Goal: Transaction & Acquisition: Book appointment/travel/reservation

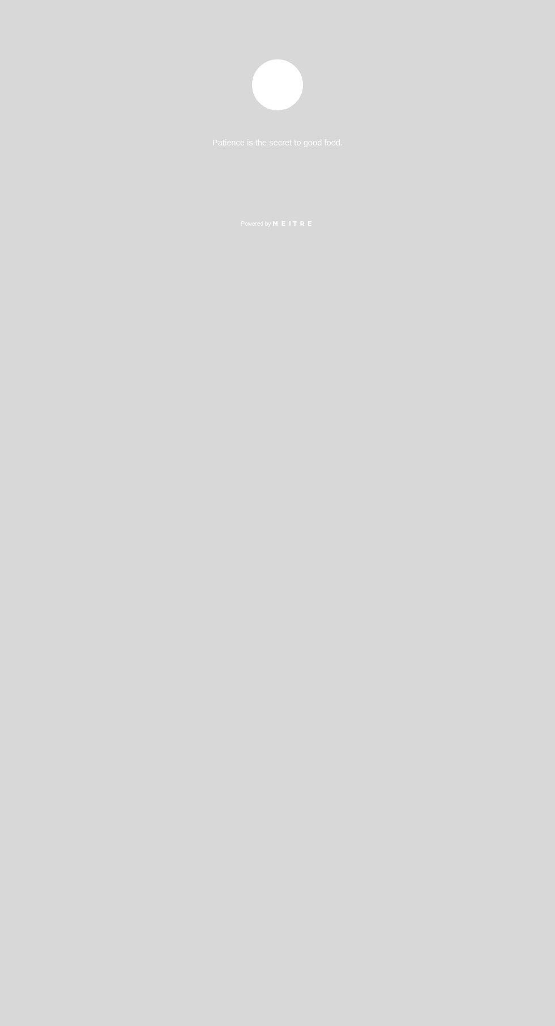
select select "es"
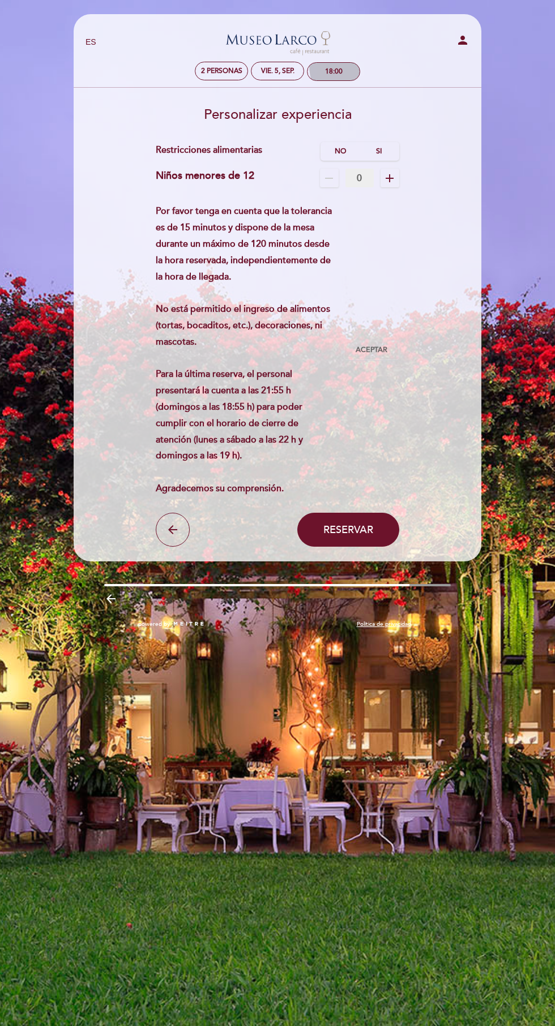
click at [353, 71] on div "18:00" at bounding box center [333, 72] width 52 height 18
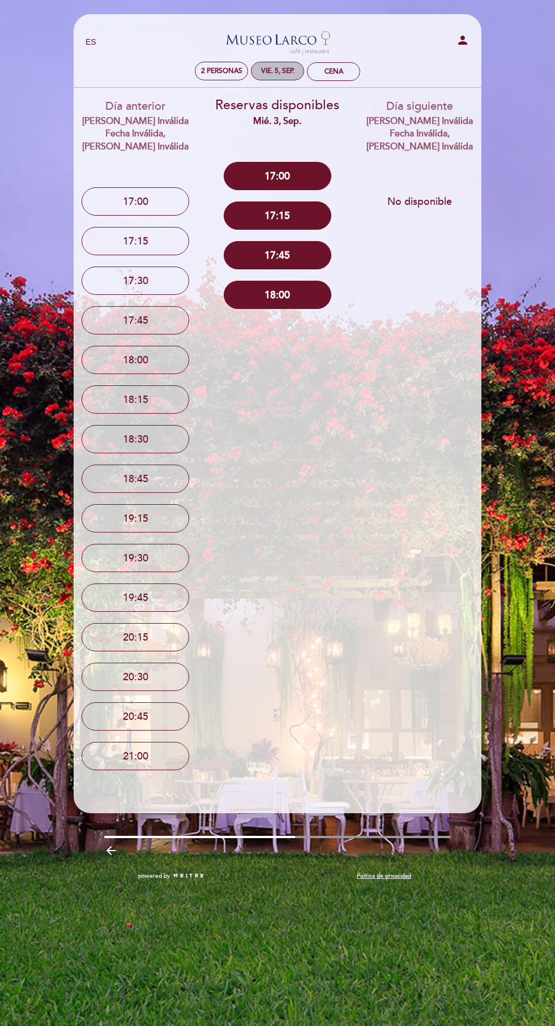
click at [285, 75] on div "vie. 5, sep." at bounding box center [277, 71] width 33 height 8
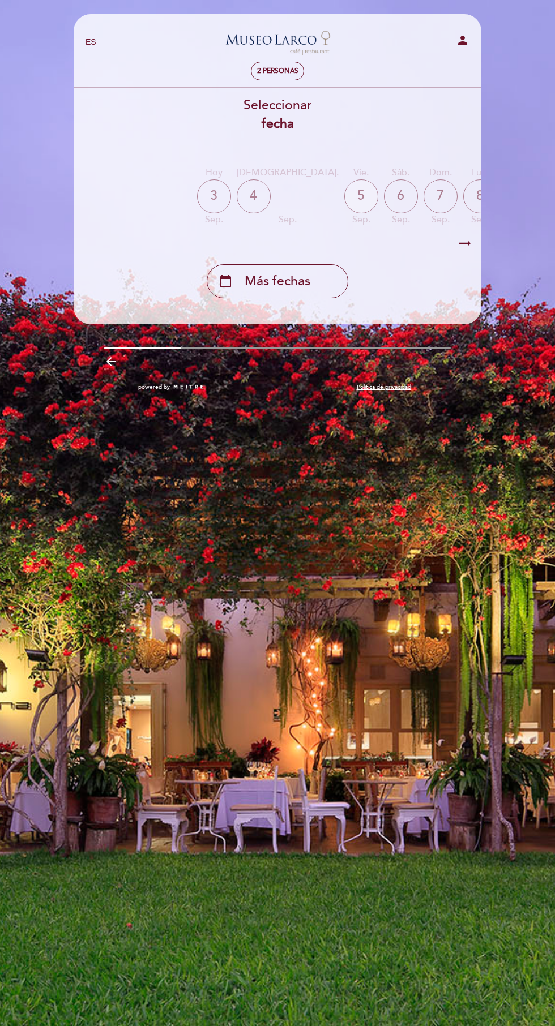
click at [344, 196] on div "5" at bounding box center [361, 196] width 34 height 34
click at [297, 75] on span "2 personas" at bounding box center [277, 71] width 41 height 8
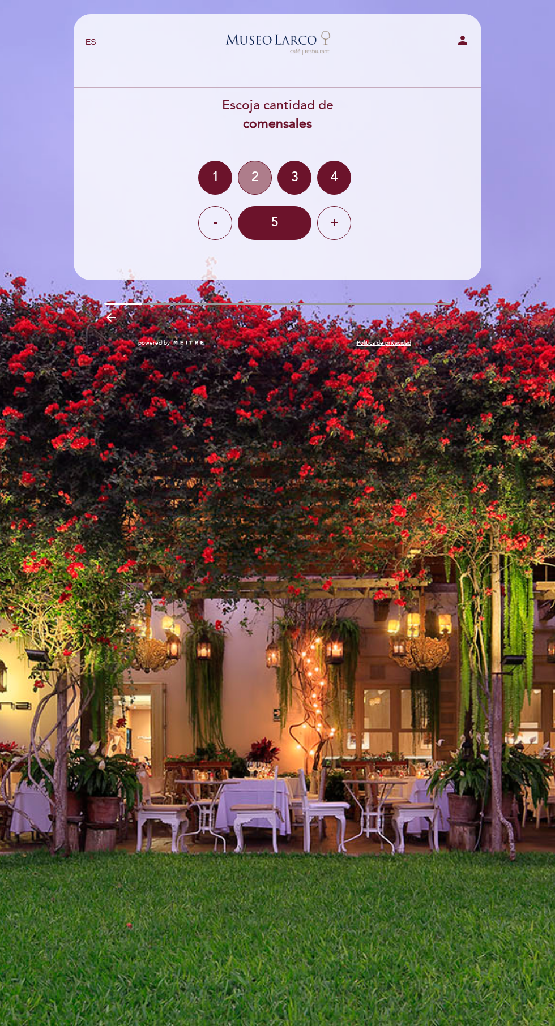
click at [254, 177] on div "2" at bounding box center [255, 178] width 34 height 34
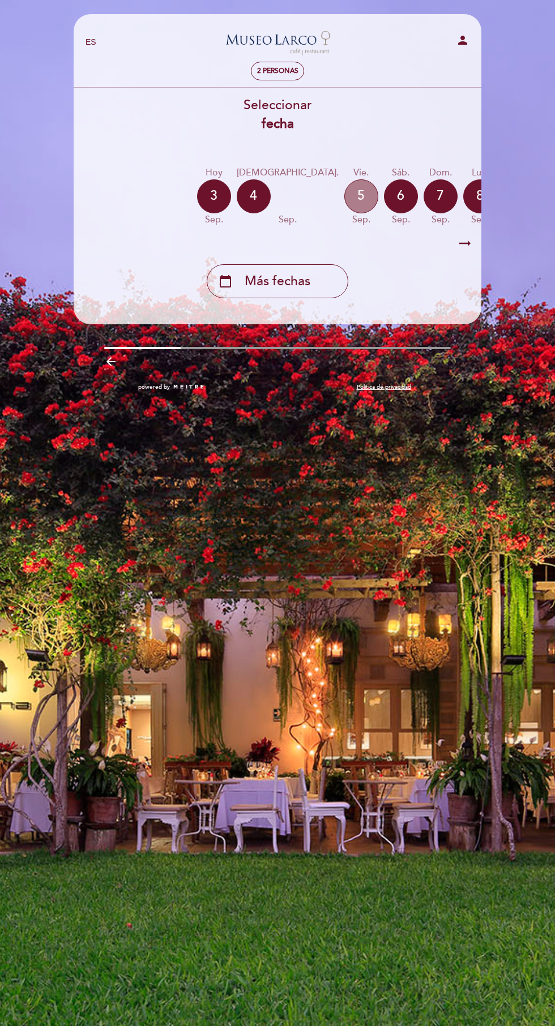
click at [344, 188] on div "5" at bounding box center [361, 196] width 34 height 34
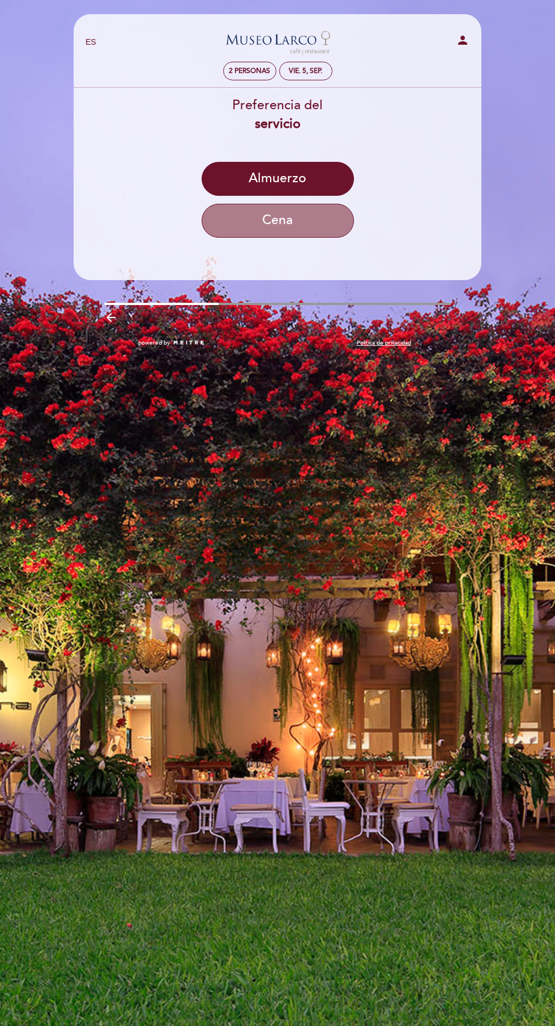
click at [301, 217] on button "Cena" at bounding box center [278, 221] width 152 height 34
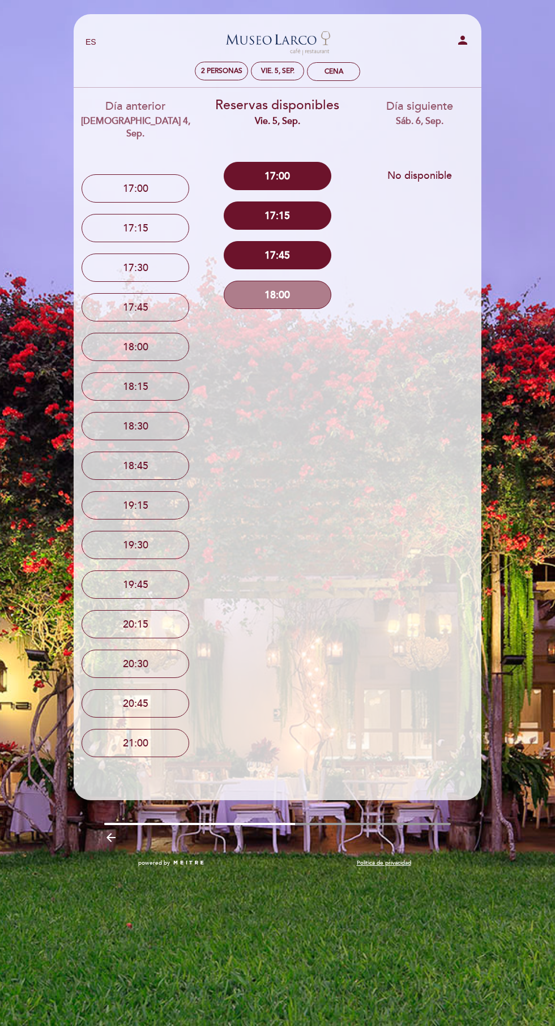
click at [310, 287] on button "18:00" at bounding box center [278, 295] width 108 height 28
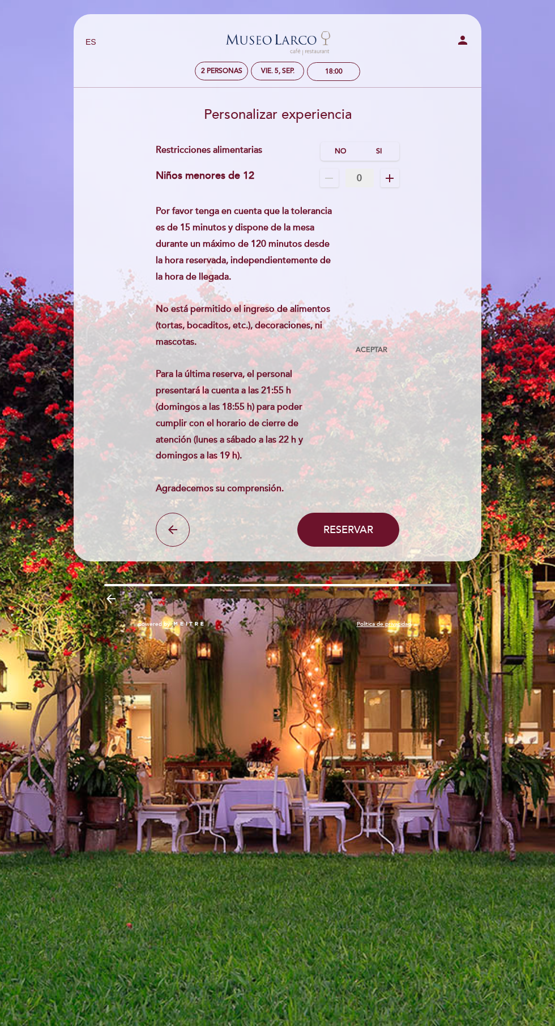
click at [375, 349] on span "Aceptar" at bounding box center [372, 350] width 32 height 10
click at [360, 528] on span "Reservar" at bounding box center [348, 530] width 50 height 12
click at [359, 545] on button "Reservar" at bounding box center [348, 530] width 102 height 34
click at [340, 535] on span "Reservar" at bounding box center [348, 530] width 50 height 12
click at [340, 151] on label "No" at bounding box center [340, 151] width 40 height 19
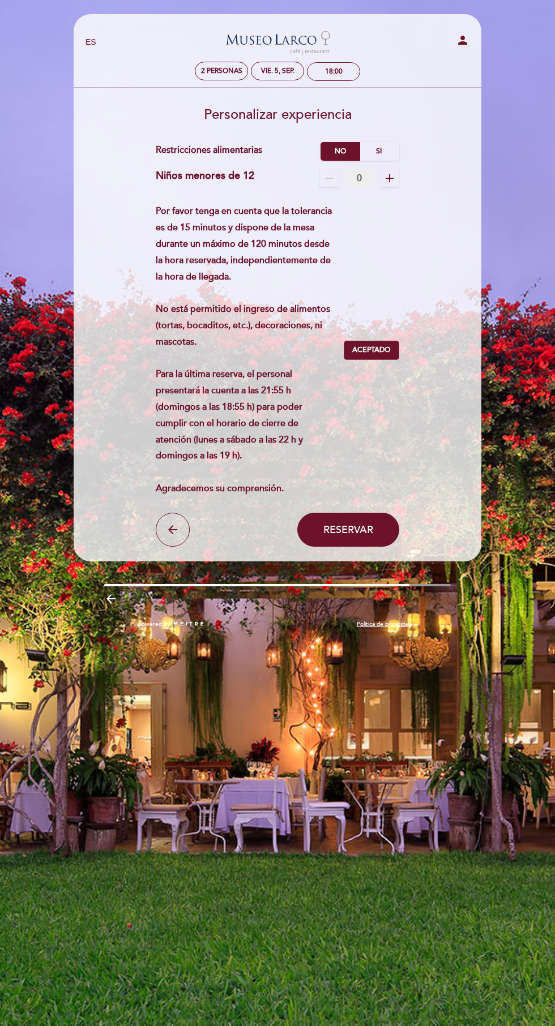
click at [386, 524] on button "Reservar" at bounding box center [348, 530] width 102 height 34
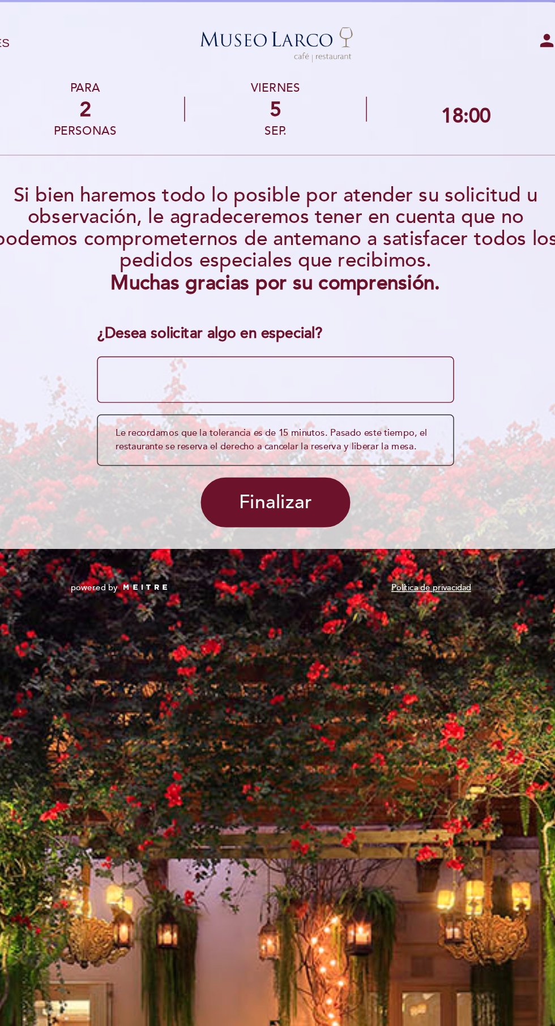
click at [331, 262] on textarea at bounding box center [277, 272] width 243 height 32
click at [328, 266] on textarea at bounding box center [277, 272] width 243 height 32
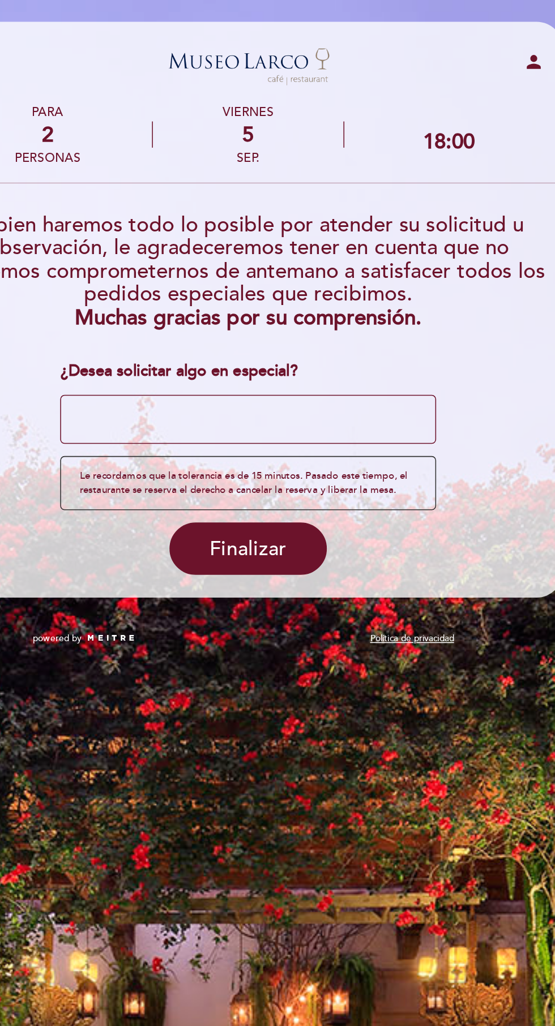
click at [303, 351] on button "Finalizar" at bounding box center [277, 356] width 102 height 34
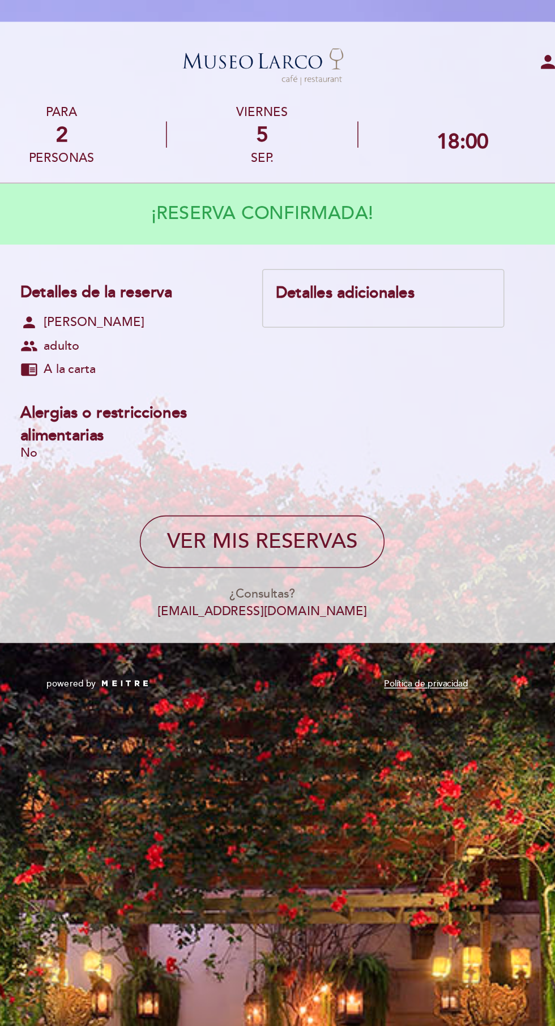
click at [352, 195] on div "Detalles adicionales" at bounding box center [355, 190] width 139 height 15
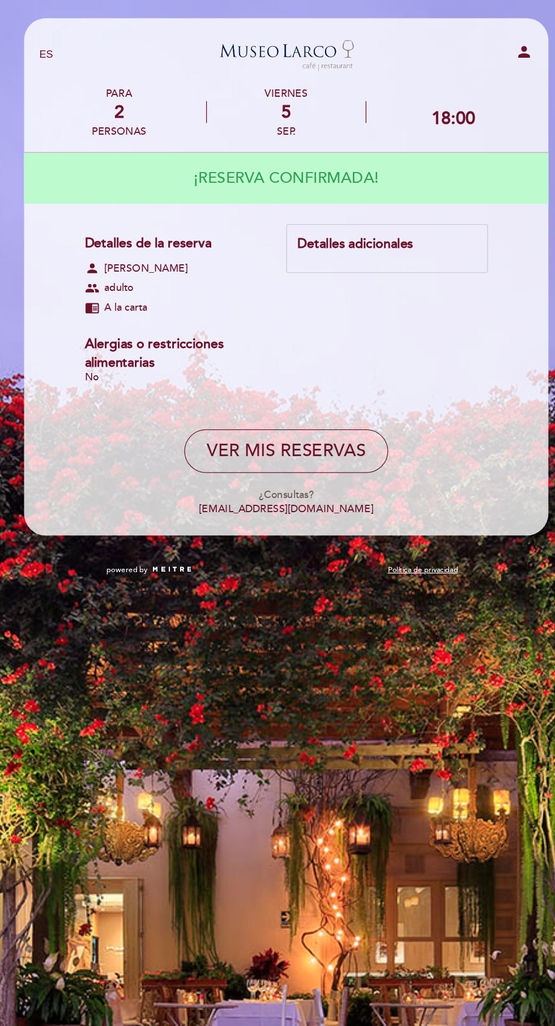
click at [146, 220] on span "adulto" at bounding box center [147, 224] width 23 height 11
click at [329, 345] on button "VER MIS RESERVAS" at bounding box center [277, 351] width 159 height 34
select select "es"
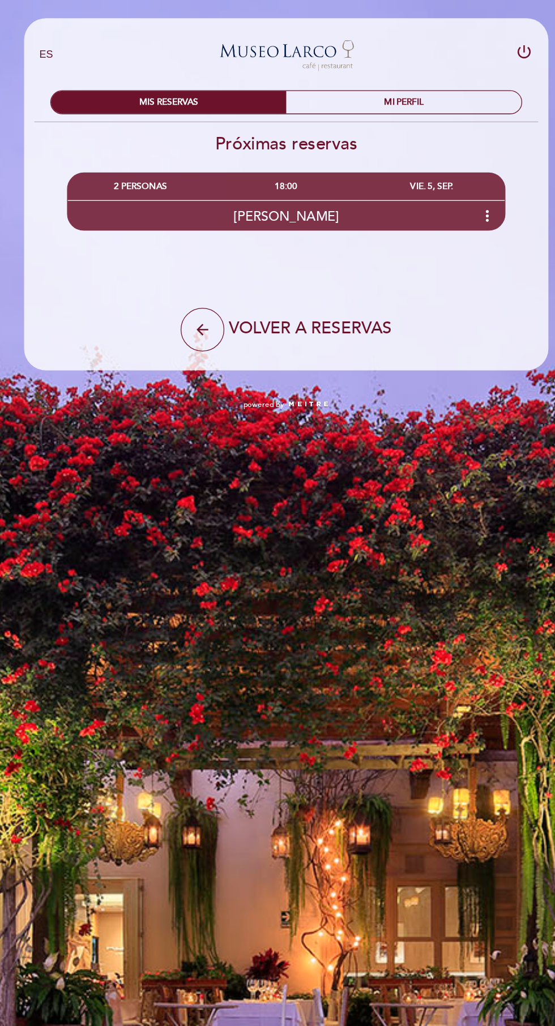
click at [401, 71] on div "MI PERFIL" at bounding box center [368, 80] width 183 height 18
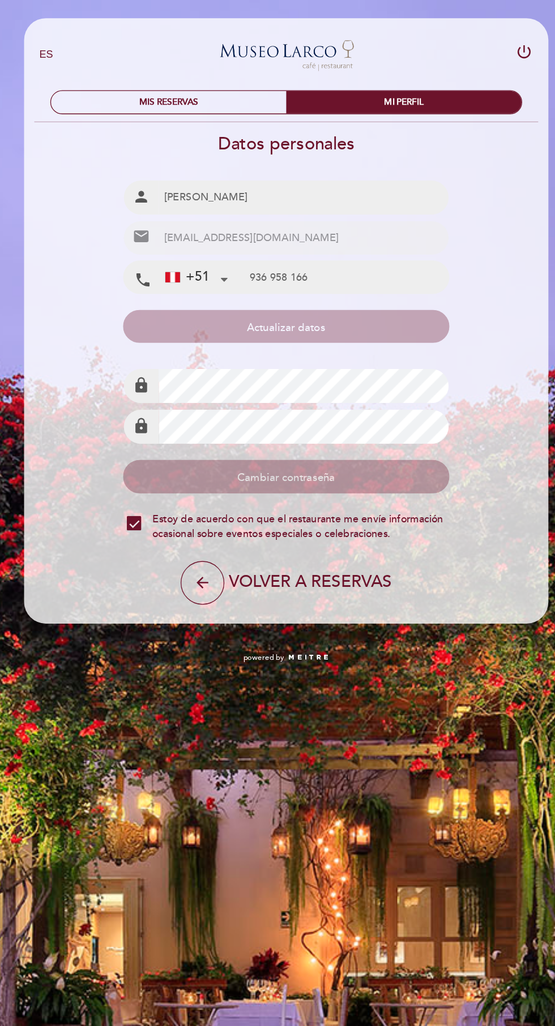
click at [241, 74] on div "MIS RESERVAS" at bounding box center [186, 80] width 183 height 18
